Goal: Book appointment/travel/reservation

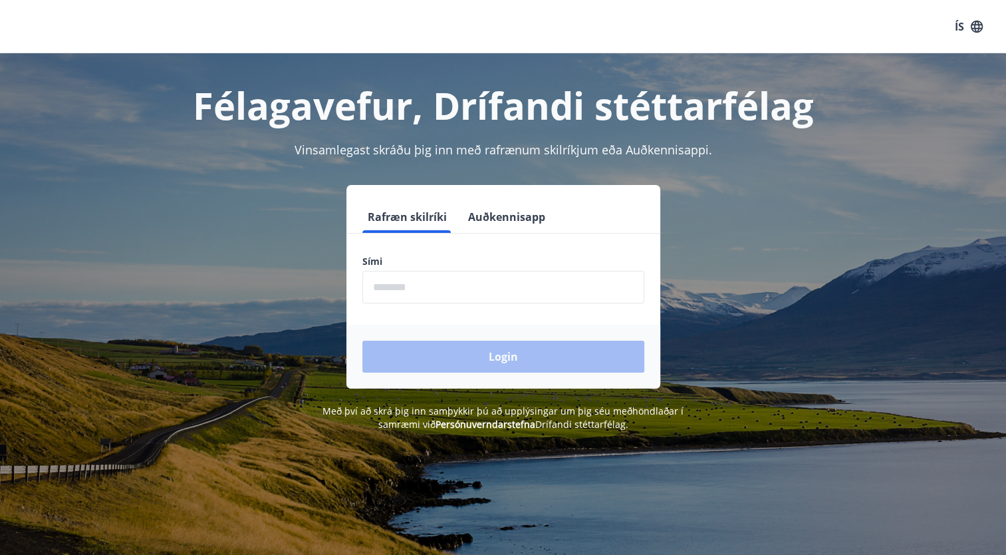
click at [428, 293] on input "phone" at bounding box center [503, 287] width 282 height 33
type input "********"
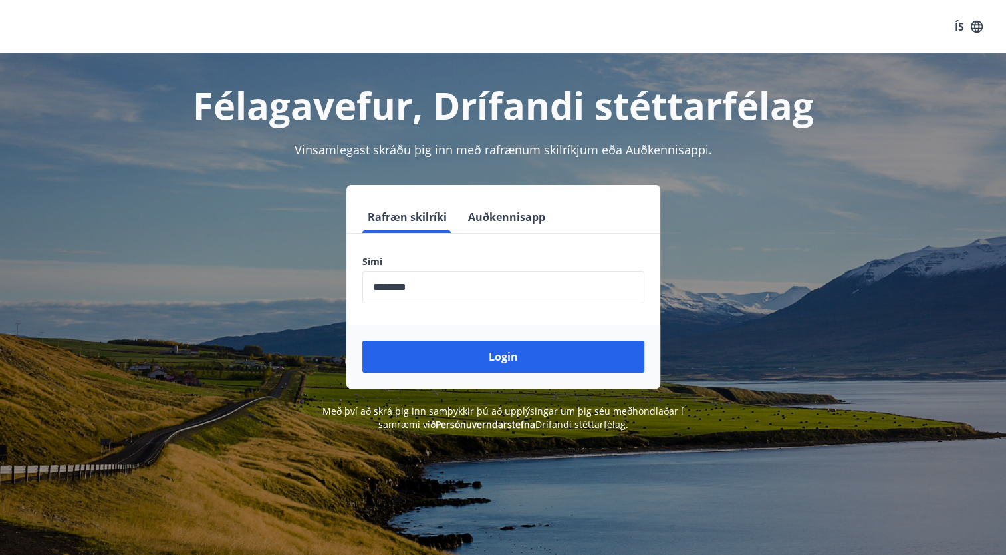
drag, startPoint x: 745, startPoint y: 347, endPoint x: 1424, endPoint y: 449, distance: 686.6
click at [1006, 449] on html "ÍS Félagavefur, Drífandi stéttarfélag Vinsamlegast skráðu þig inn með rafrænum …" at bounding box center [503, 359] width 1006 height 718
click at [585, 362] on button "Login" at bounding box center [503, 356] width 282 height 32
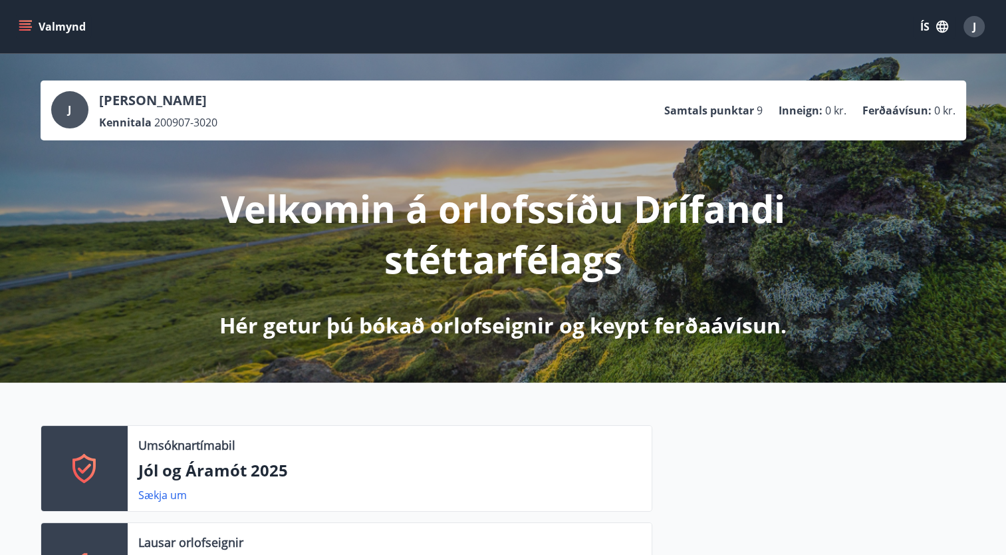
click at [27, 26] on icon "menu" at bounding box center [26, 26] width 15 height 1
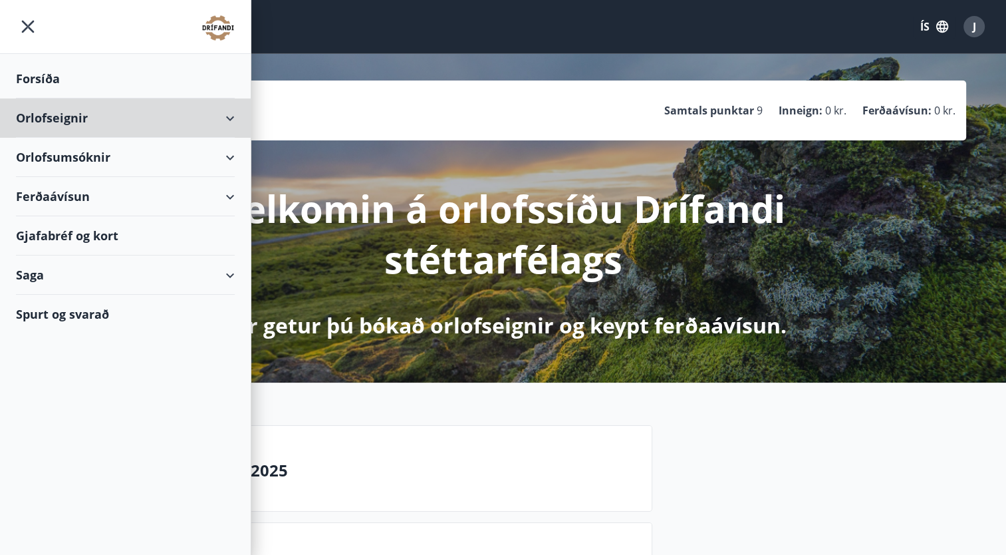
click at [226, 114] on div "Orlofseignir" at bounding box center [125, 117] width 219 height 39
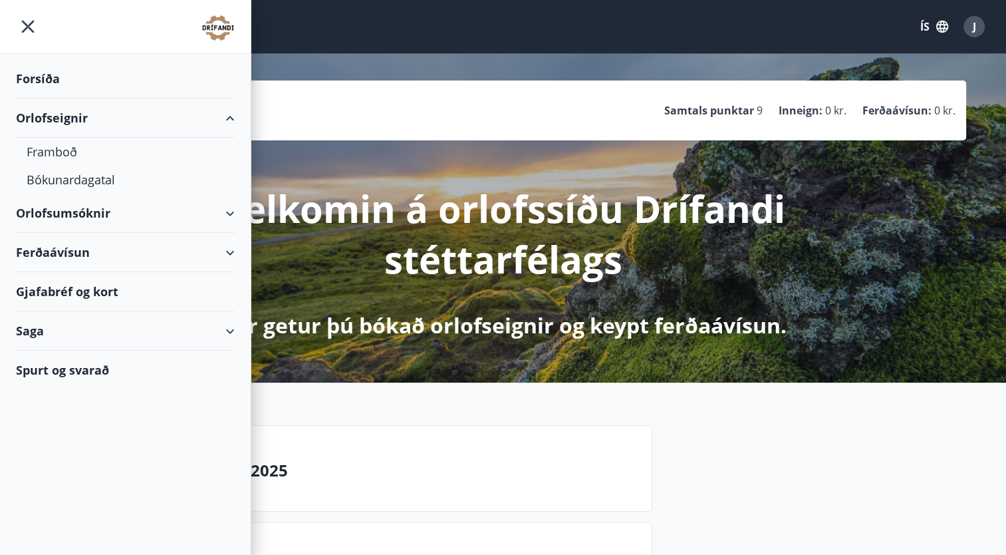
click at [110, 178] on div "Bókunardagatal" at bounding box center [126, 180] width 198 height 28
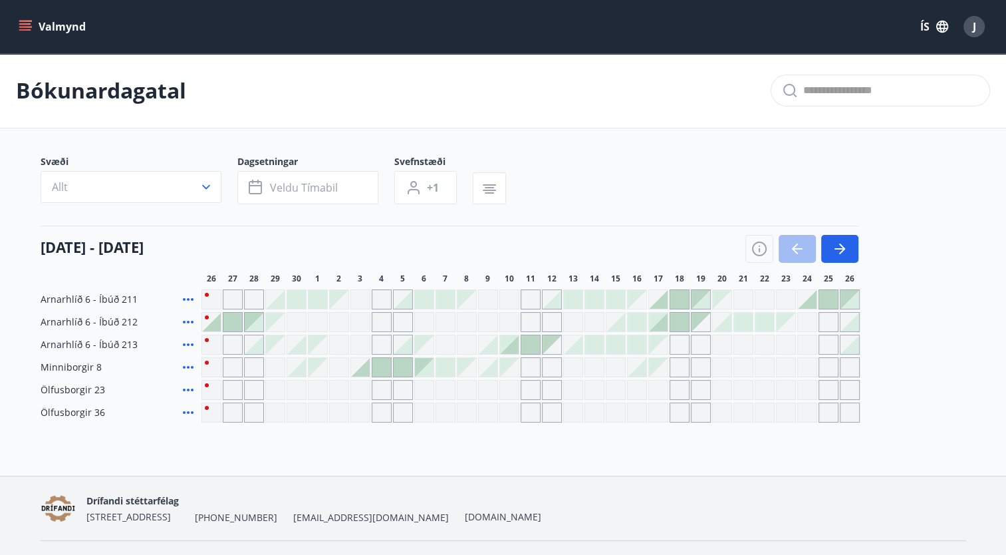
click at [531, 407] on div "Gráir dagar eru ekki bókanlegir" at bounding box center [531, 412] width 20 height 20
click at [524, 447] on div "Bókunardagatal Svæði Allt Dagsetningar Veldu tímabil Svefnstæði +1 [DATE] - [DA…" at bounding box center [503, 264] width 1006 height 422
click at [511, 342] on div at bounding box center [509, 344] width 19 height 19
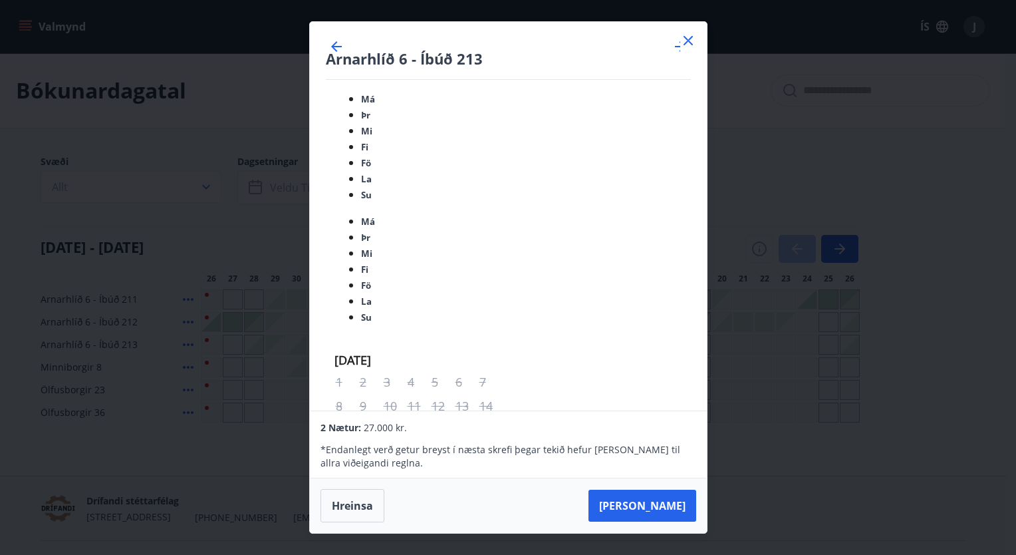
click at [344, 55] on icon "Move backward to switch to the previous month." at bounding box center [337, 47] width 16 height 16
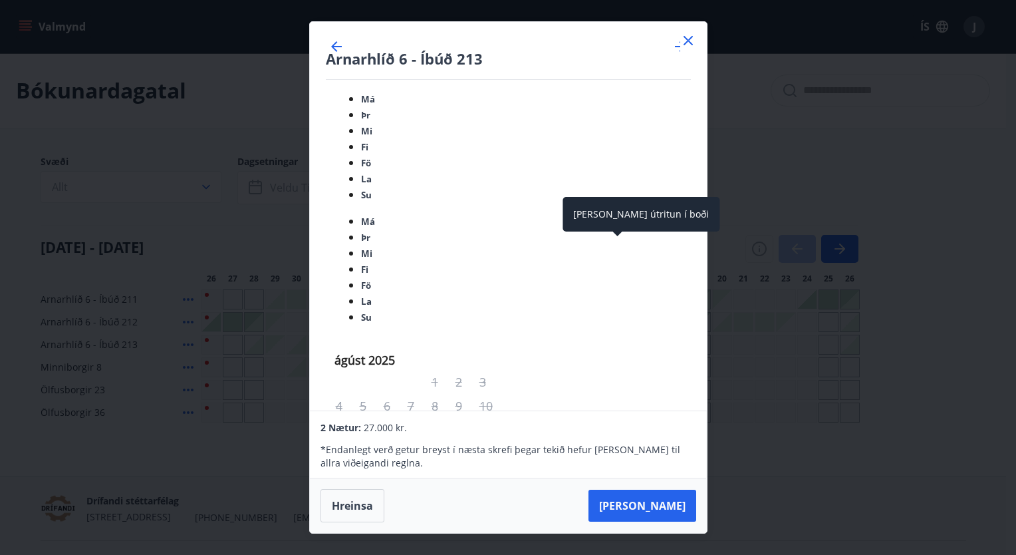
click at [623, 222] on div "Aðeins útritun í boði" at bounding box center [641, 214] width 157 height 35
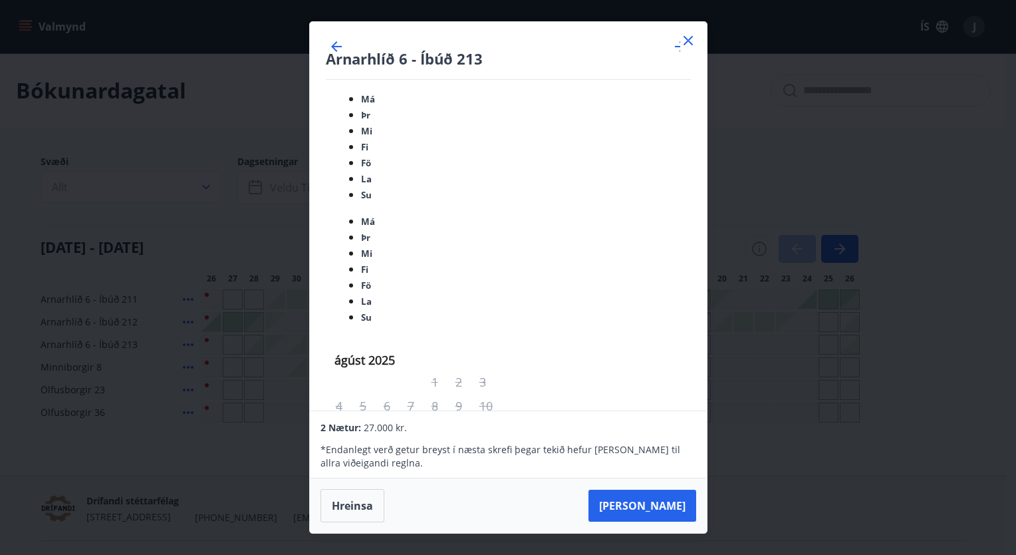
click at [688, 42] on icon at bounding box center [688, 41] width 2 height 2
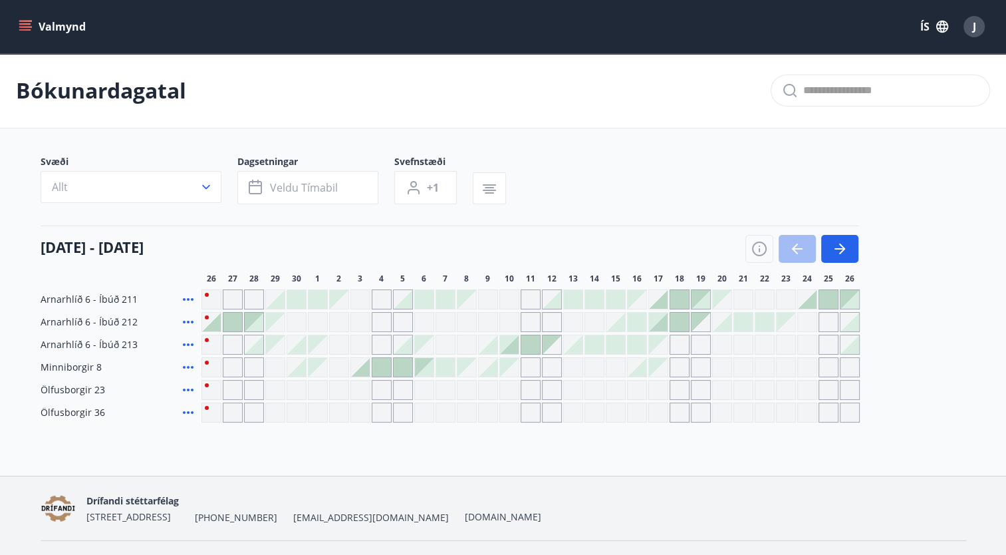
click at [577, 299] on div at bounding box center [573, 299] width 19 height 19
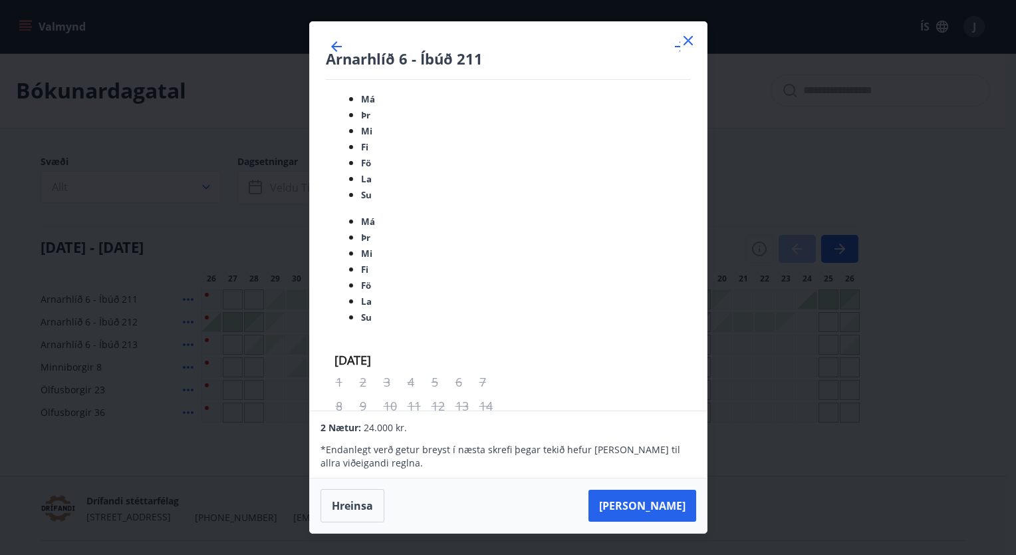
click at [684, 49] on icon at bounding box center [688, 41] width 16 height 16
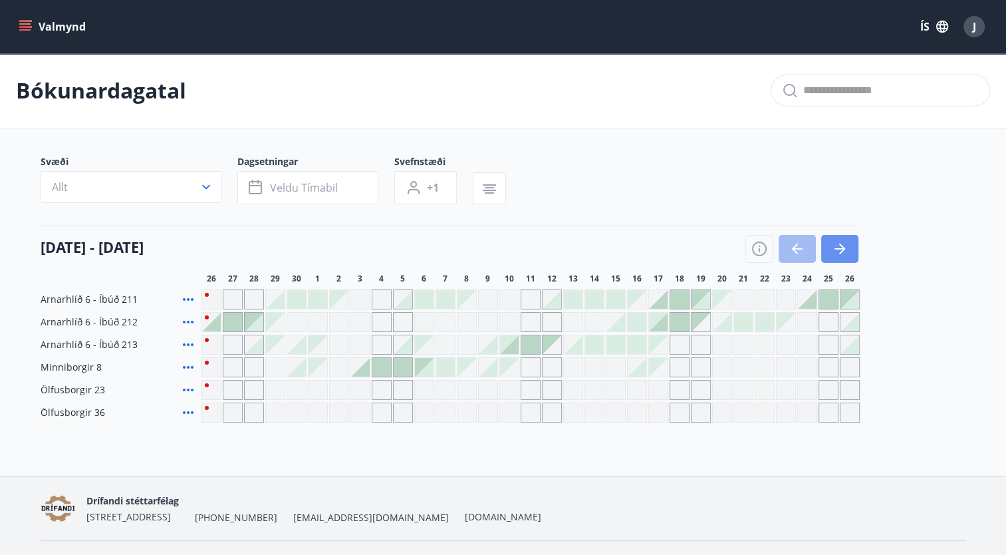
click at [835, 245] on icon "button" at bounding box center [840, 249] width 16 height 16
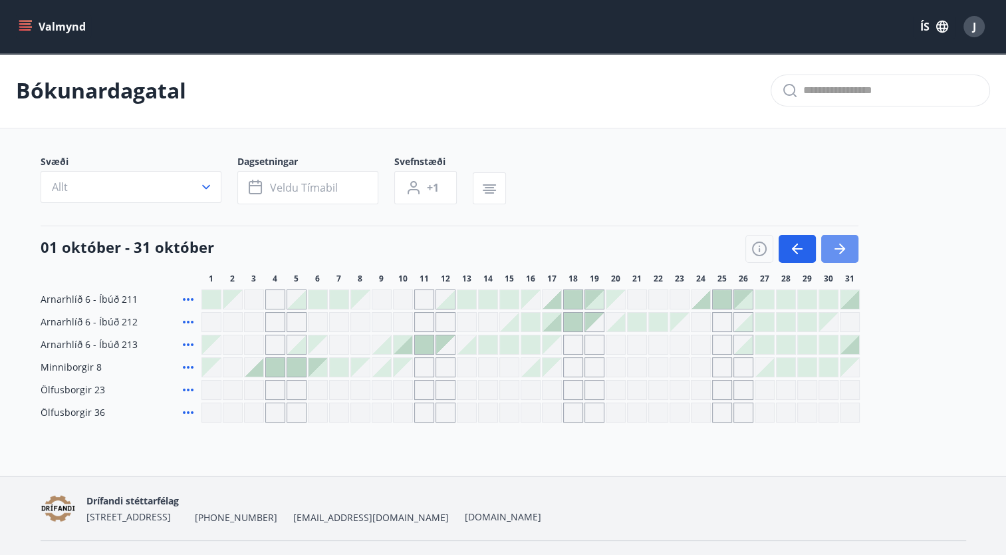
click at [835, 246] on icon "button" at bounding box center [840, 249] width 16 height 16
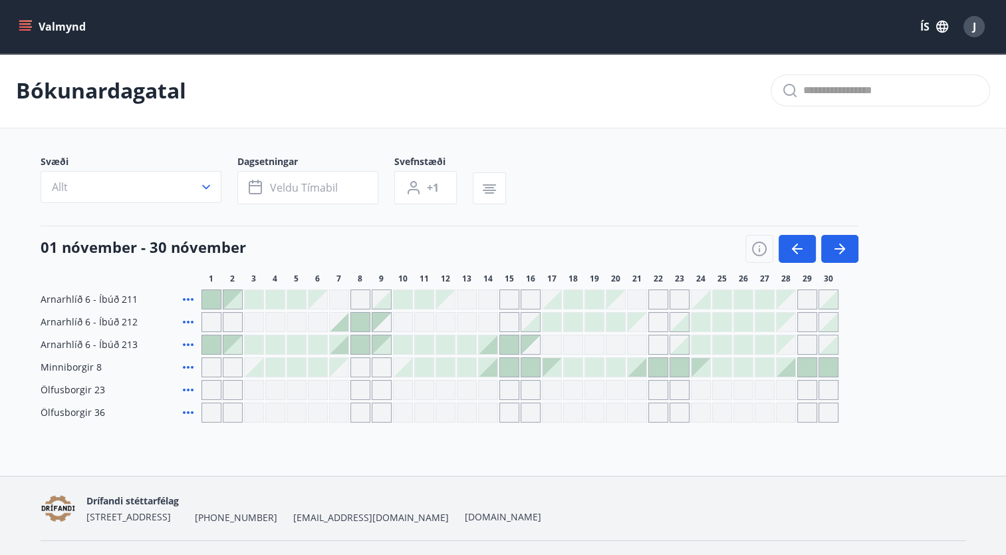
click at [344, 321] on div at bounding box center [339, 322] width 19 height 19
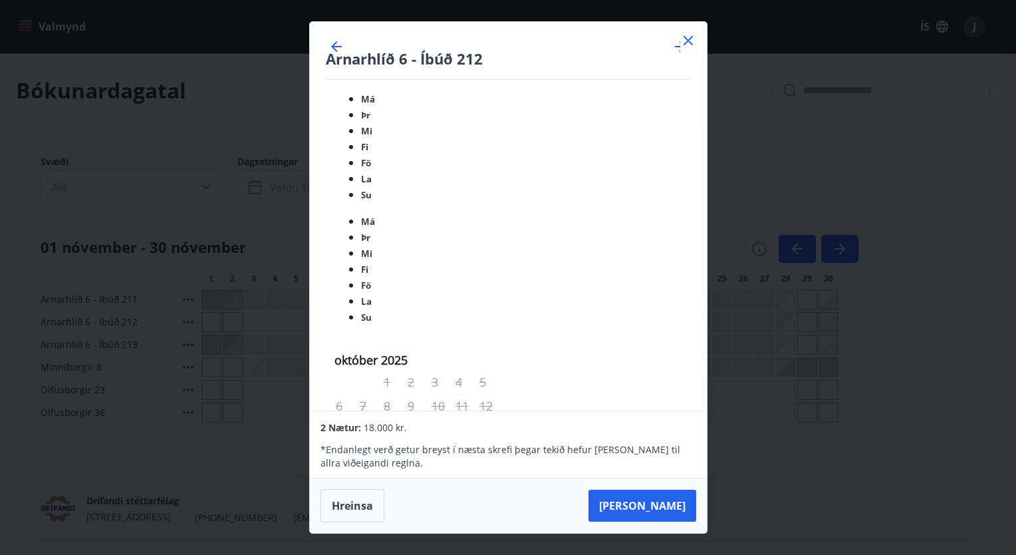
click at [686, 45] on icon at bounding box center [688, 40] width 9 height 9
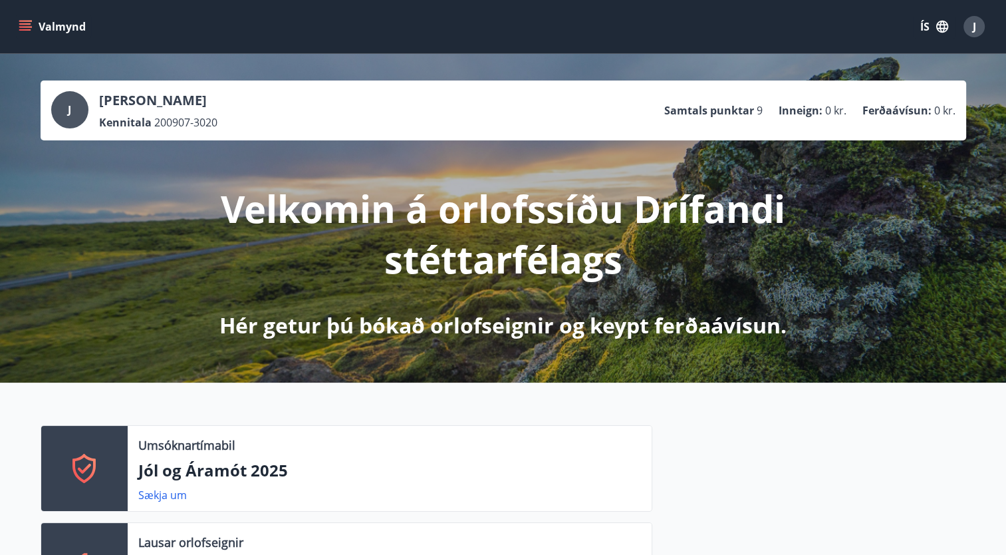
click at [23, 27] on icon "menu" at bounding box center [26, 26] width 15 height 1
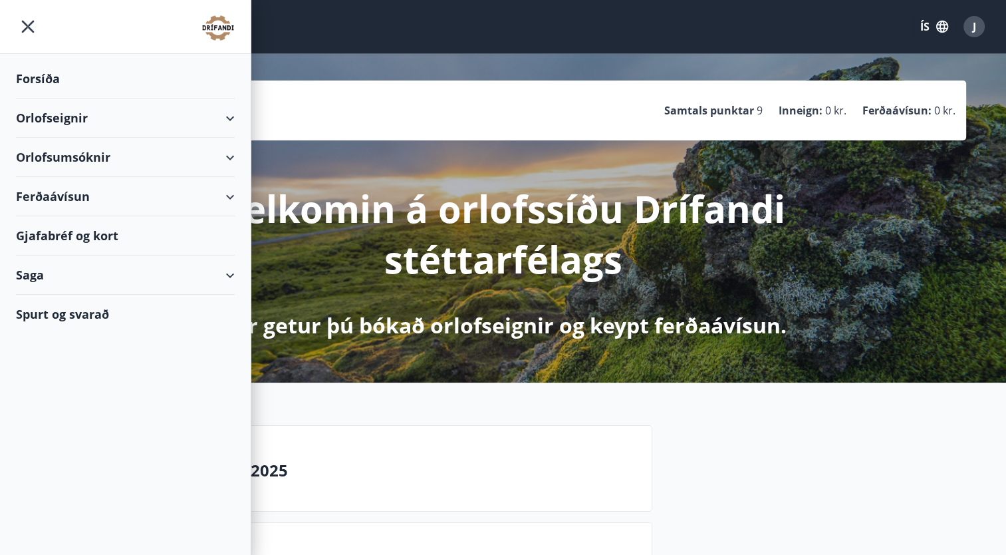
click at [228, 112] on div "Orlofseignir" at bounding box center [125, 117] width 219 height 39
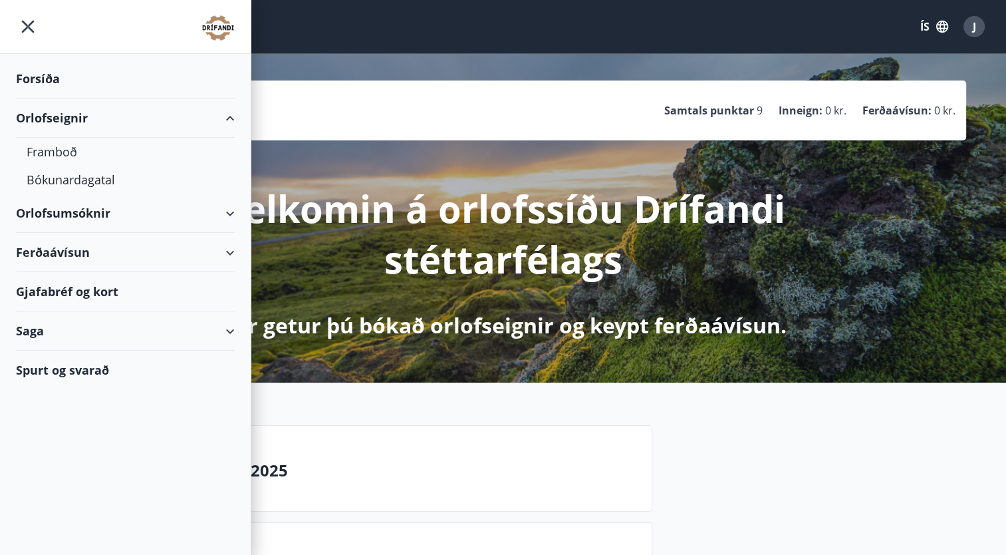
click at [51, 151] on div "Framboð" at bounding box center [126, 152] width 198 height 28
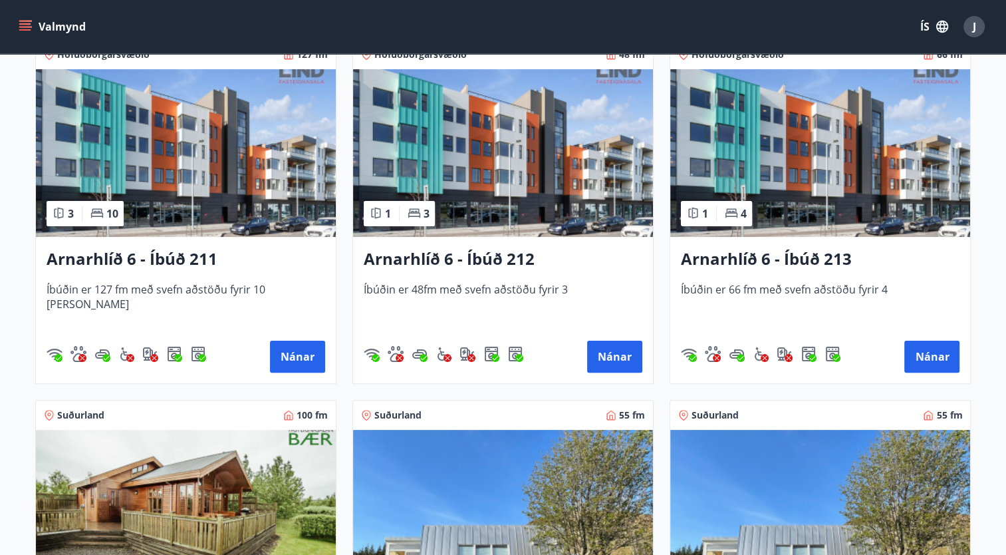
scroll to position [67, 0]
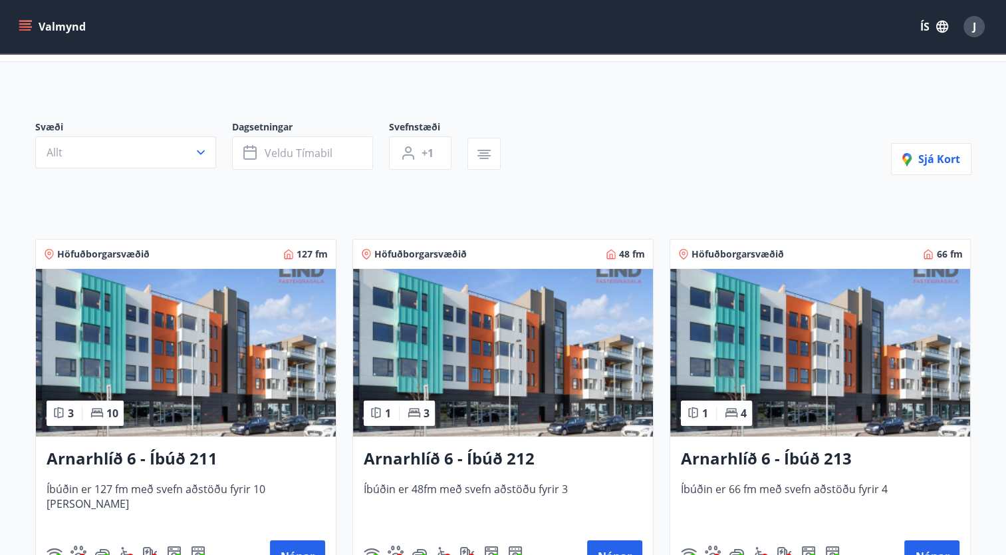
click at [199, 152] on icon "button" at bounding box center [201, 152] width 8 height 5
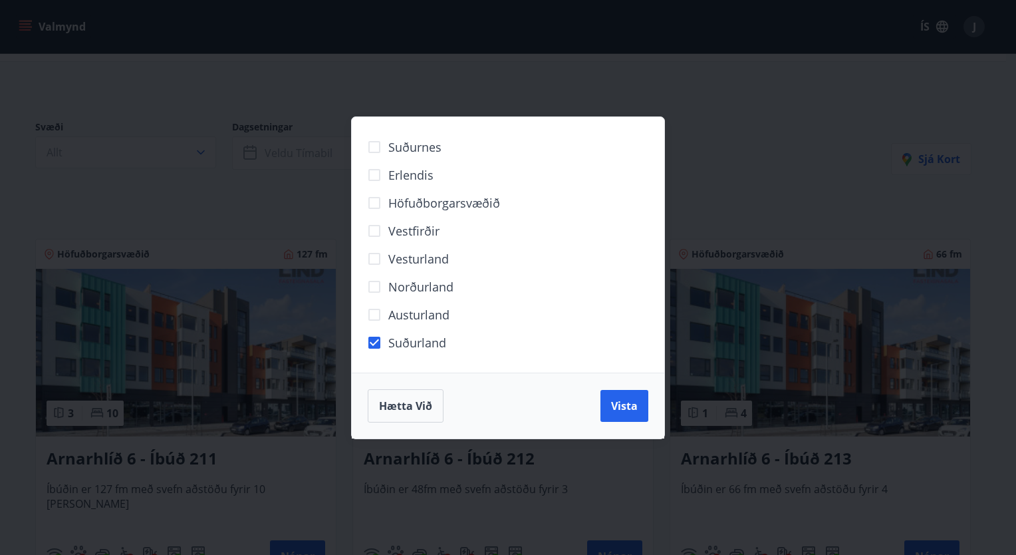
click at [634, 418] on button "Vista" at bounding box center [625, 406] width 48 height 32
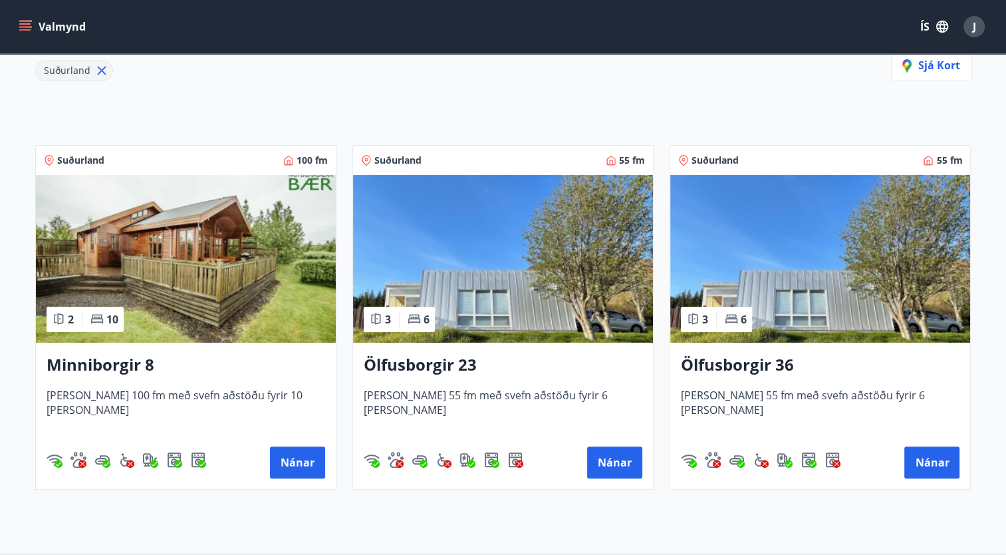
scroll to position [200, 0]
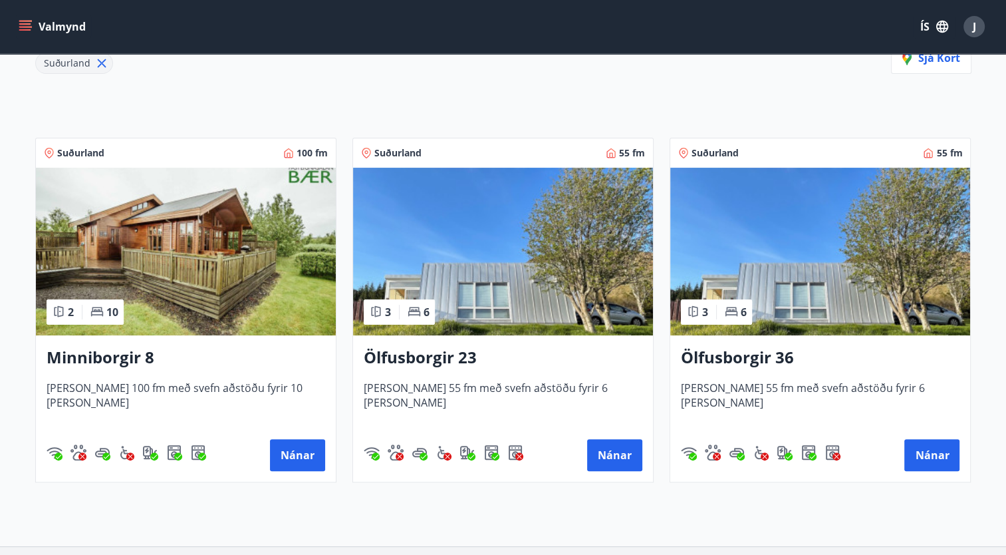
click at [608, 459] on button "Nánar" at bounding box center [614, 455] width 55 height 32
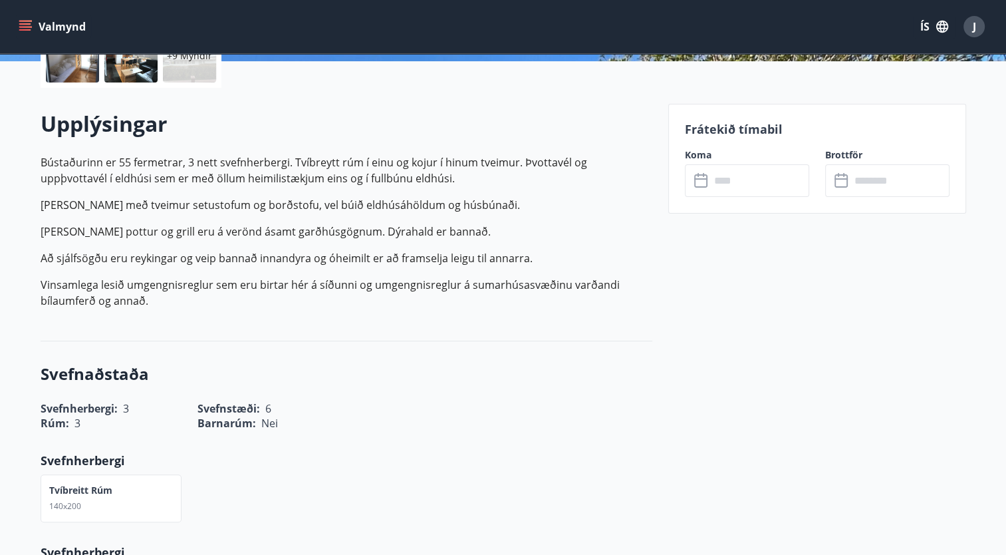
scroll to position [266, 0]
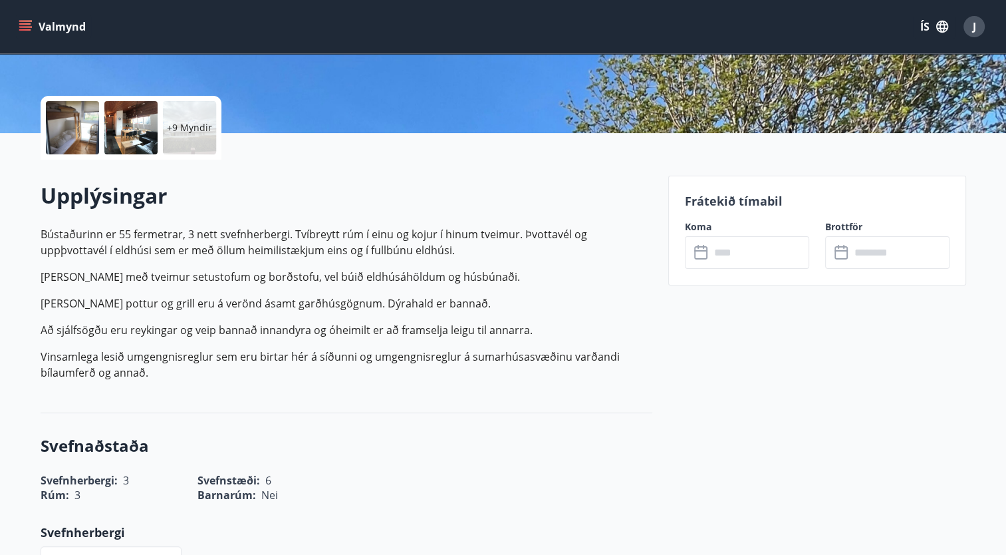
click at [705, 251] on icon at bounding box center [702, 253] width 16 height 16
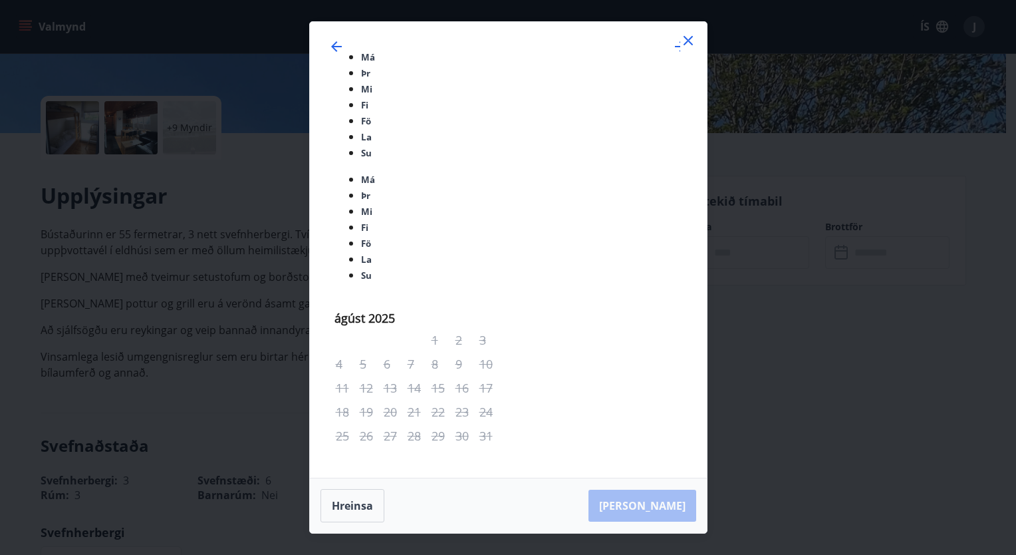
click at [672, 55] on icon "Move forward to switch to the next month." at bounding box center [680, 47] width 16 height 16
click at [686, 45] on icon at bounding box center [688, 40] width 9 height 9
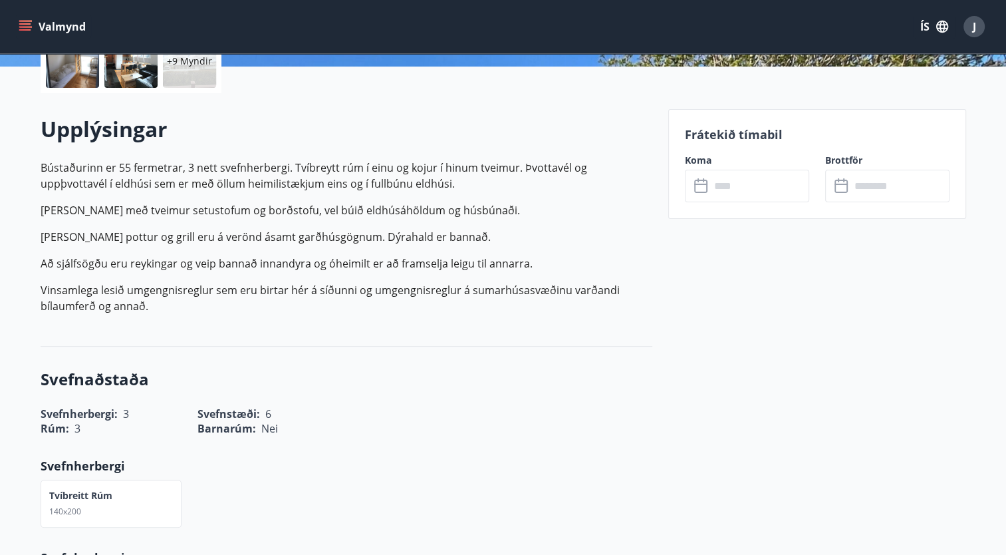
scroll to position [67, 0]
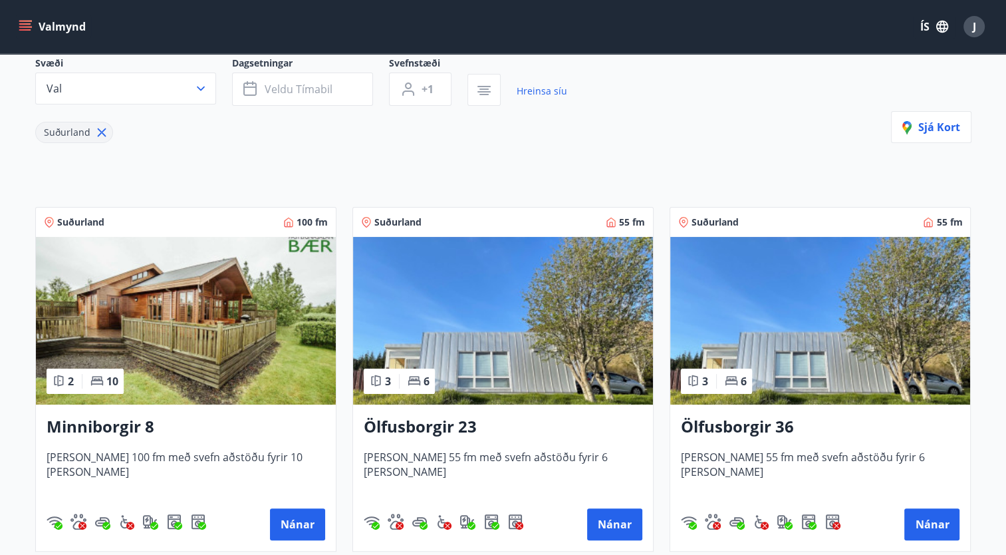
scroll to position [133, 0]
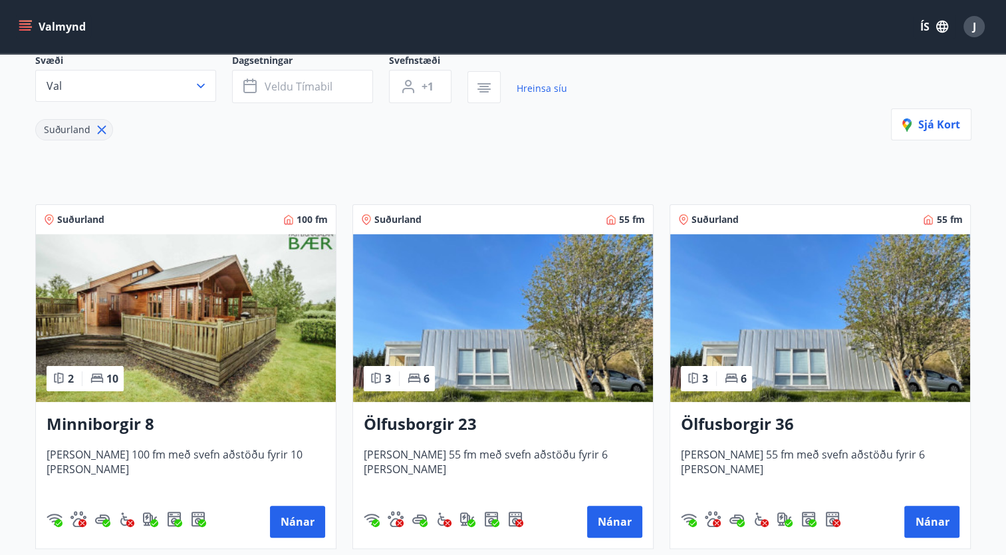
click at [925, 515] on button "Nánar" at bounding box center [931, 521] width 55 height 32
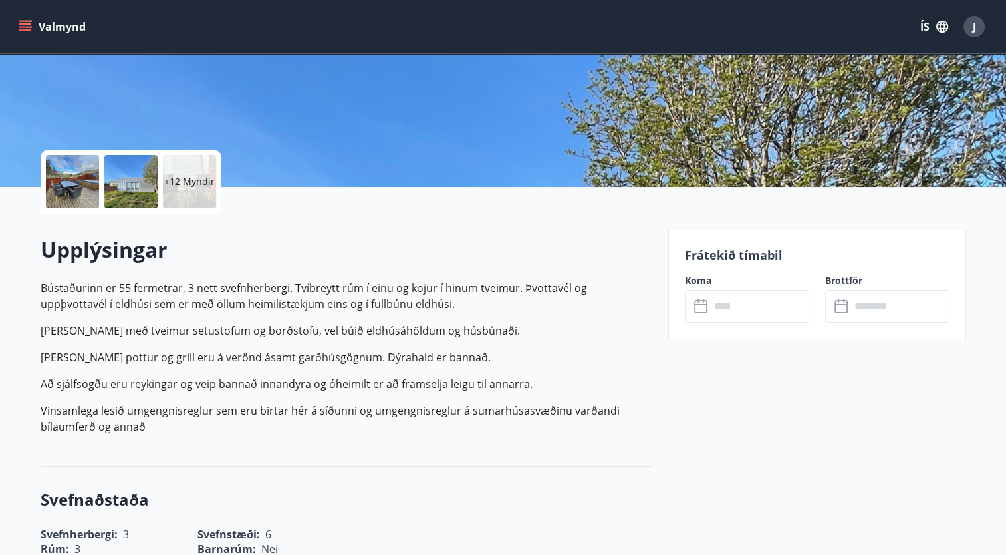
scroll to position [266, 0]
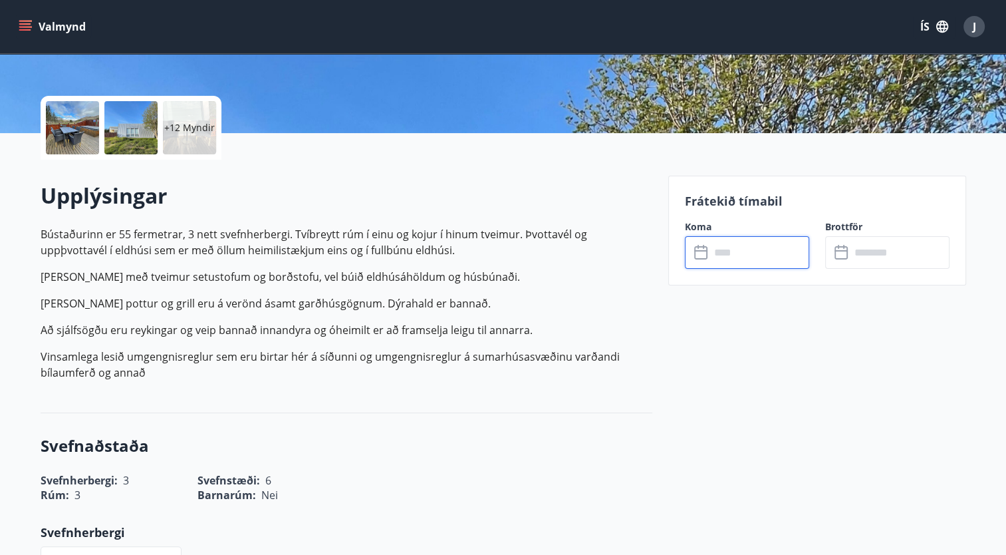
click at [729, 250] on input "text" at bounding box center [759, 252] width 99 height 33
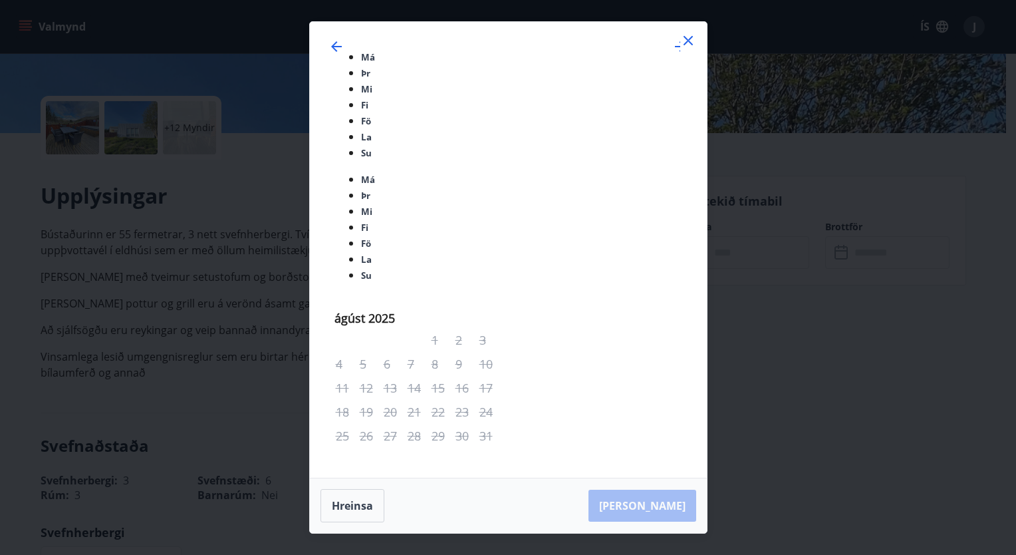
click at [675, 52] on icon "Move forward to switch to the next month." at bounding box center [680, 46] width 11 height 11
click at [683, 49] on icon at bounding box center [688, 41] width 16 height 16
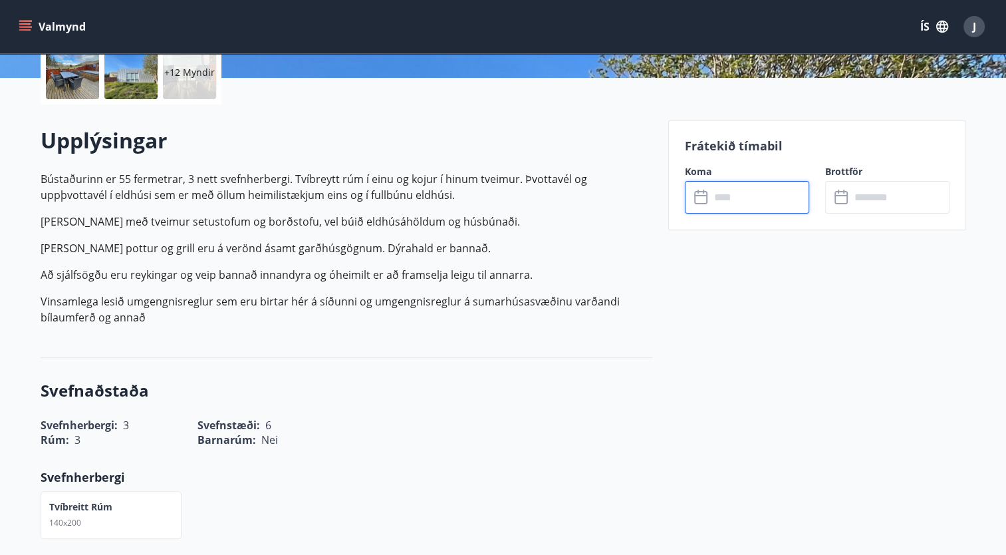
scroll to position [200, 0]
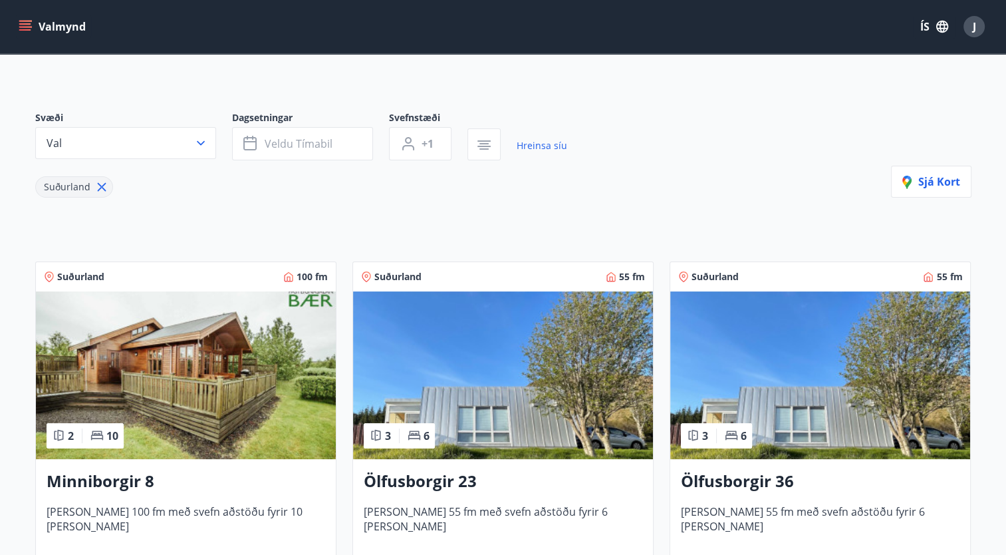
scroll to position [133, 0]
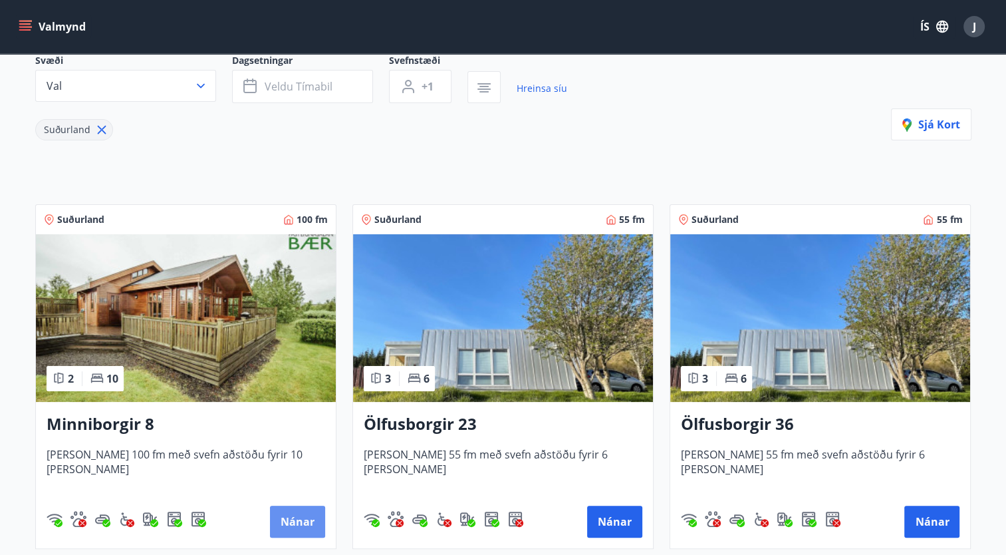
click at [295, 518] on button "Nánar" at bounding box center [297, 521] width 55 height 32
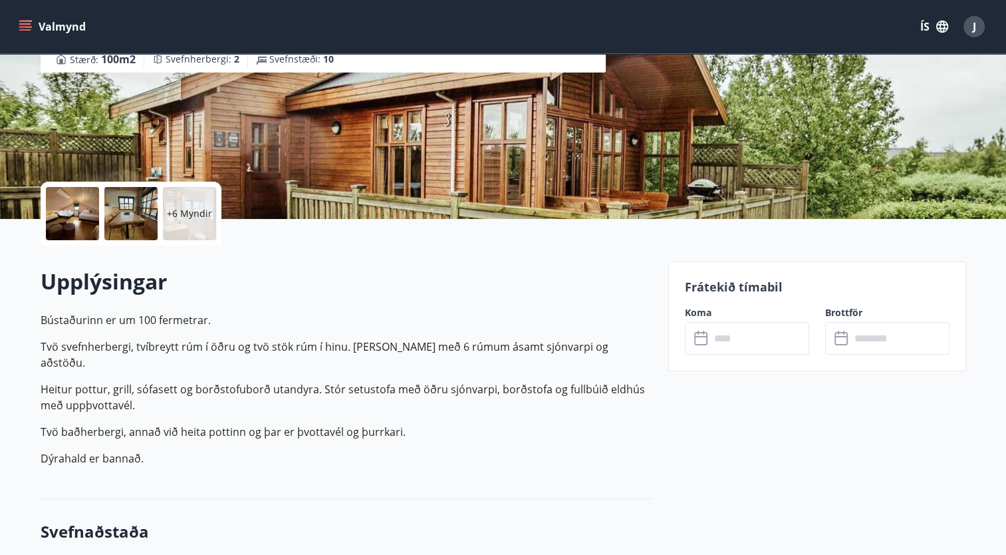
scroll to position [333, 0]
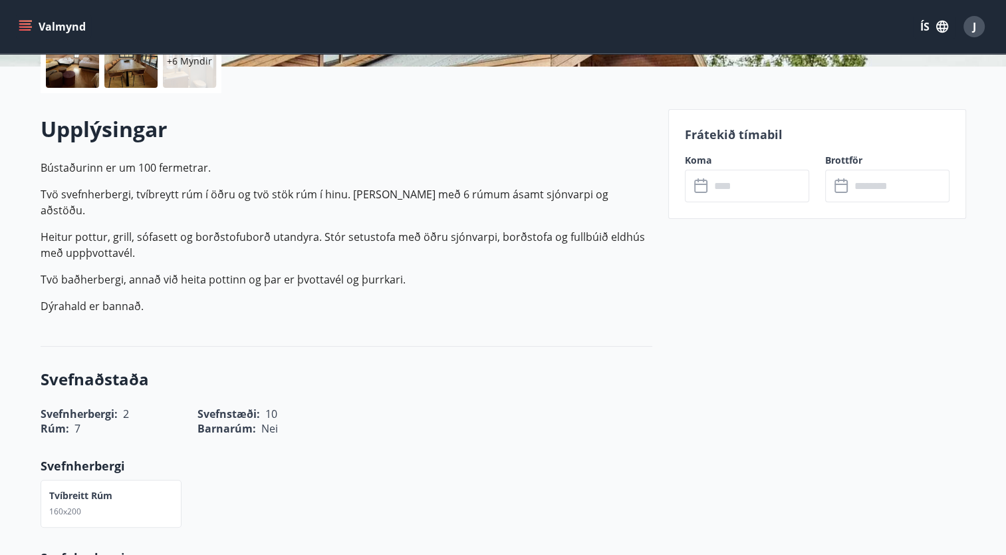
click at [694, 188] on icon at bounding box center [700, 186] width 13 height 13
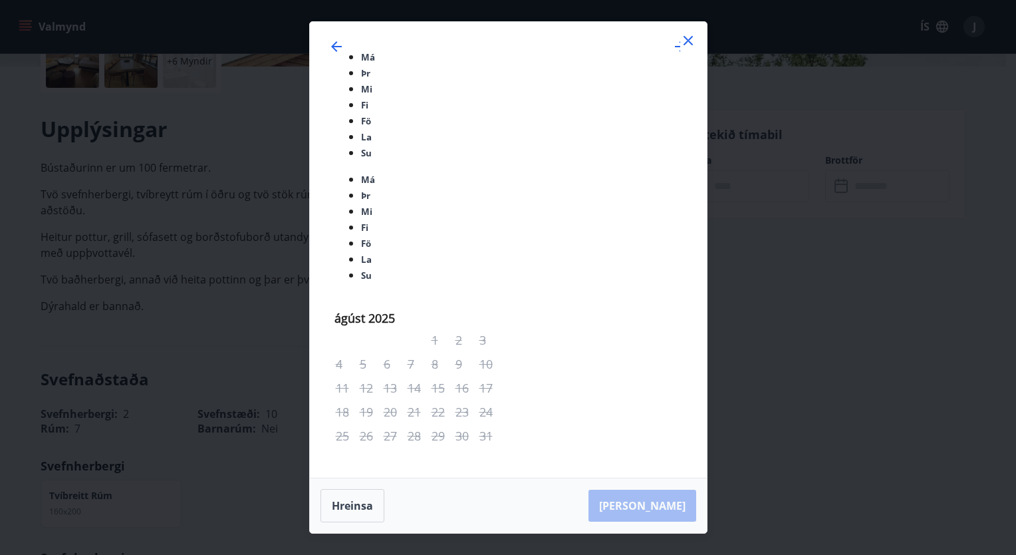
click at [675, 52] on icon "Move forward to switch to the next month." at bounding box center [680, 46] width 11 height 11
click at [684, 49] on icon at bounding box center [688, 41] width 16 height 16
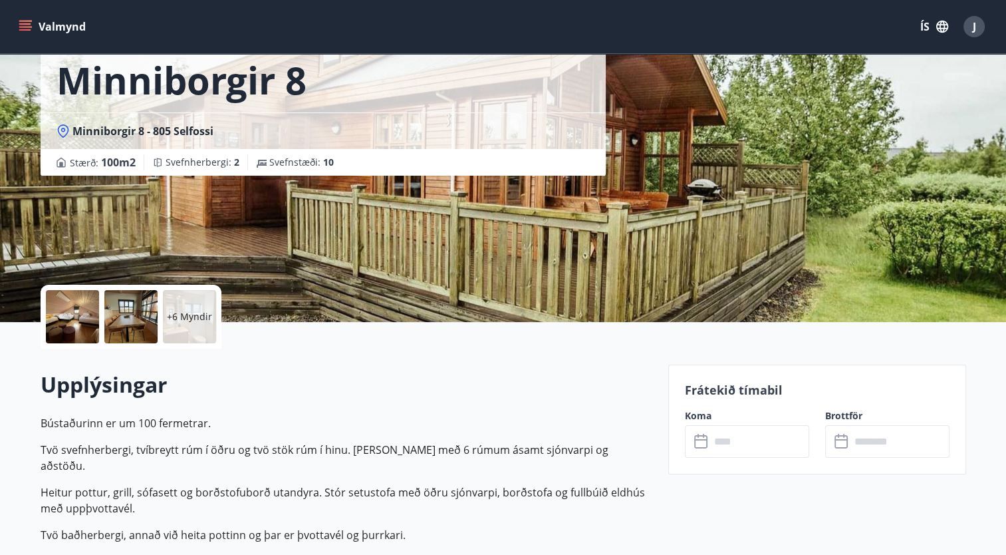
scroll to position [0, 0]
